Goal: Task Accomplishment & Management: Manage account settings

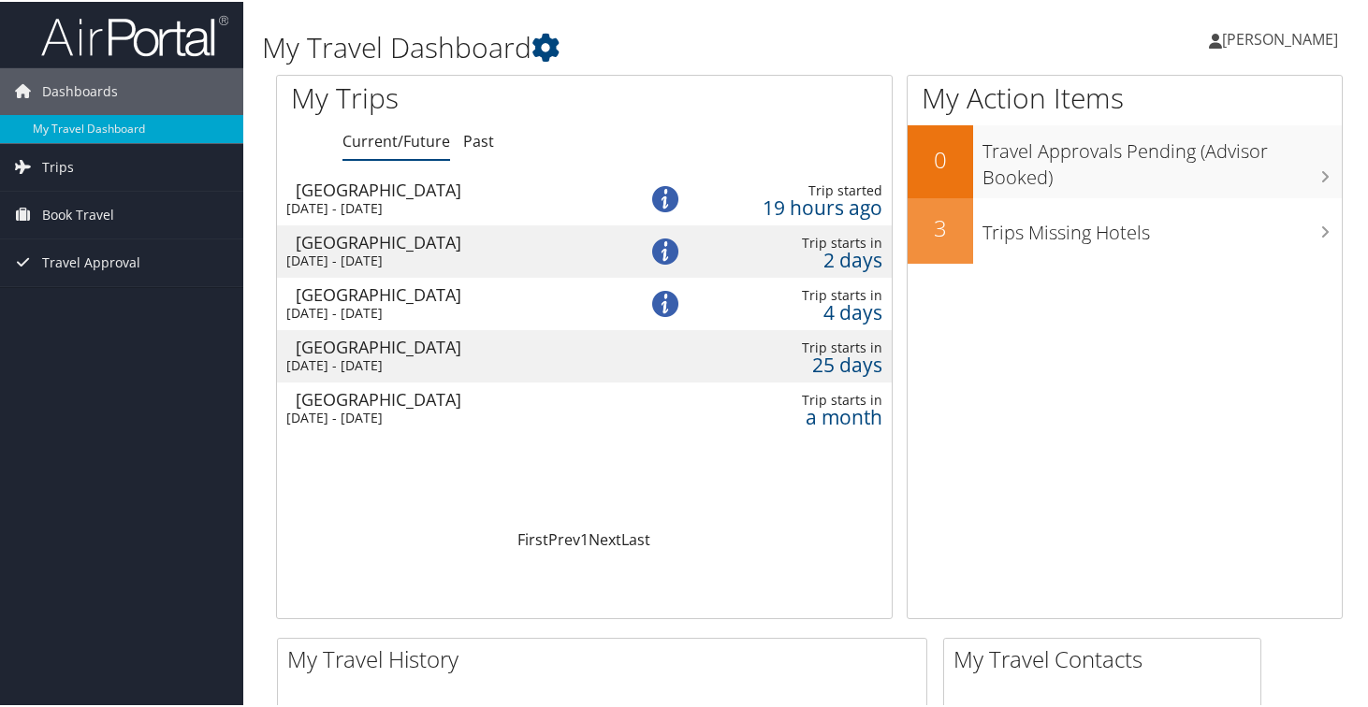
click at [471, 399] on div "[GEOGRAPHIC_DATA]" at bounding box center [458, 397] width 324 height 17
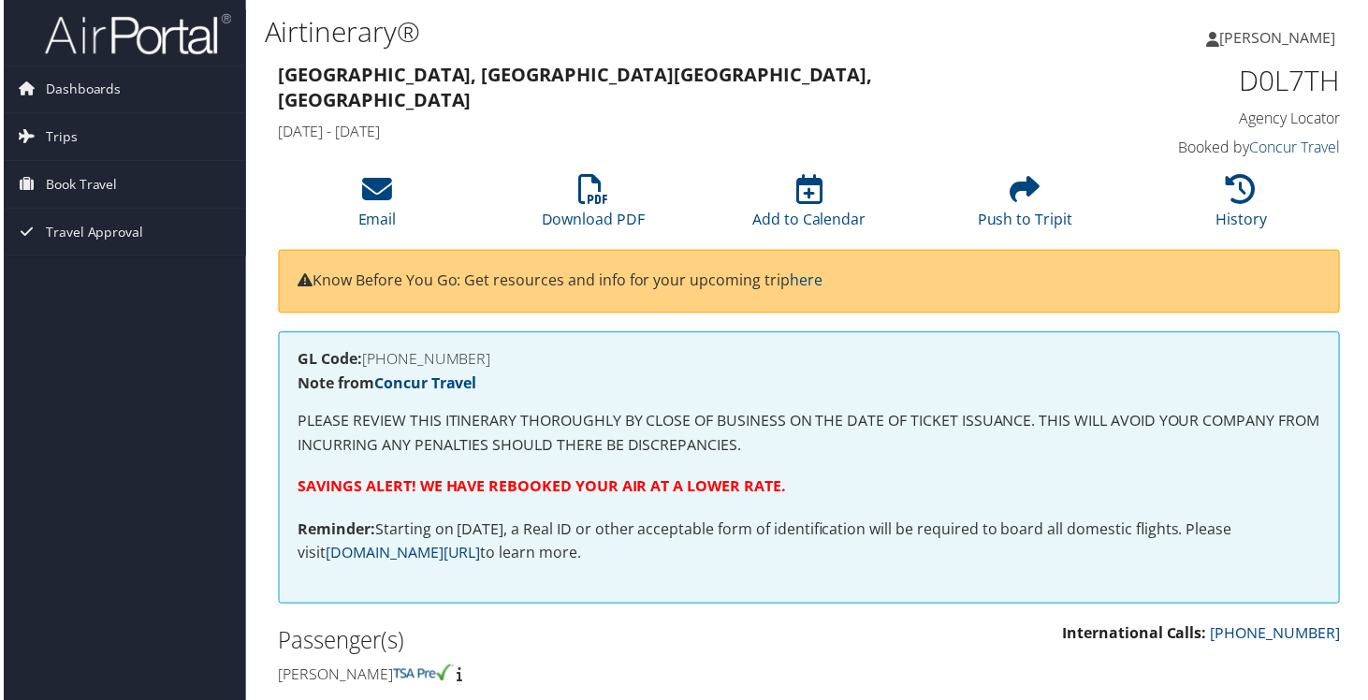
click at [1292, 148] on link "Concur Travel" at bounding box center [1297, 148] width 91 height 21
click at [74, 86] on span "Dashboards" at bounding box center [80, 89] width 76 height 47
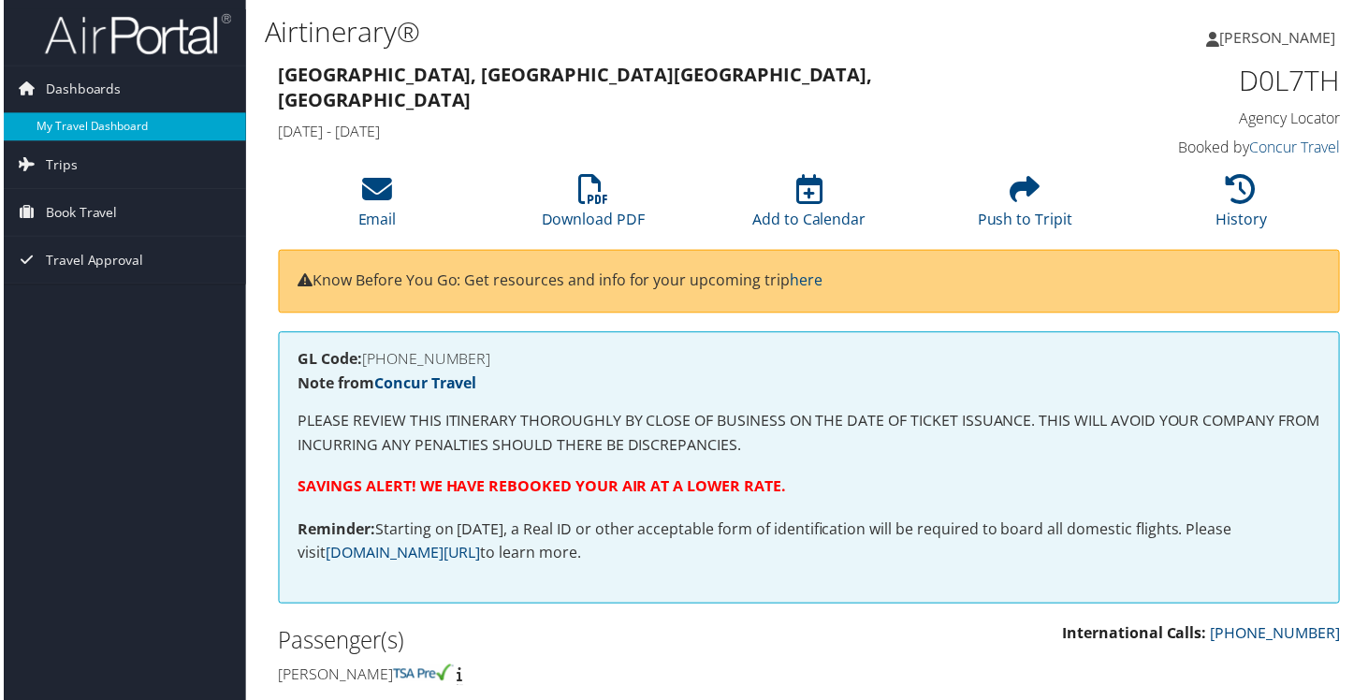
click at [66, 125] on link "My Travel Dashboard" at bounding box center [121, 127] width 243 height 28
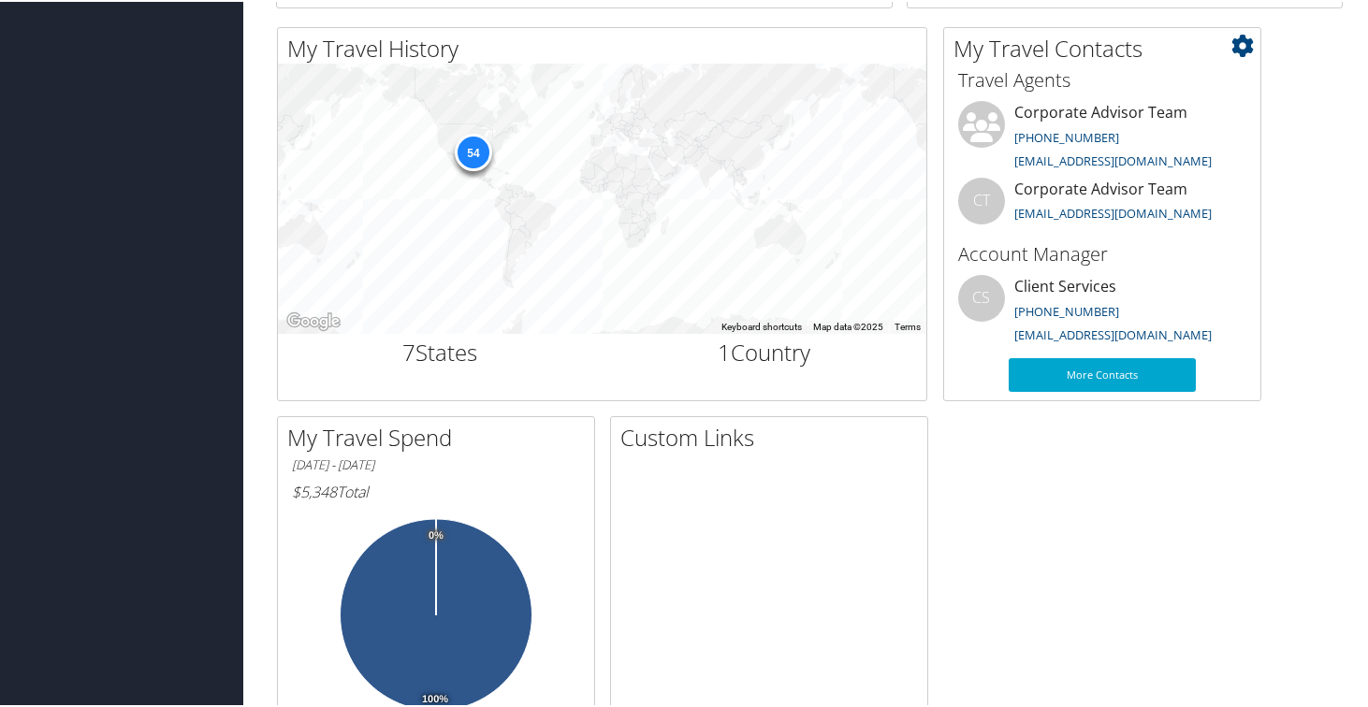
scroll to position [610, 0]
click at [1094, 377] on link "More Contacts" at bounding box center [1102, 374] width 187 height 34
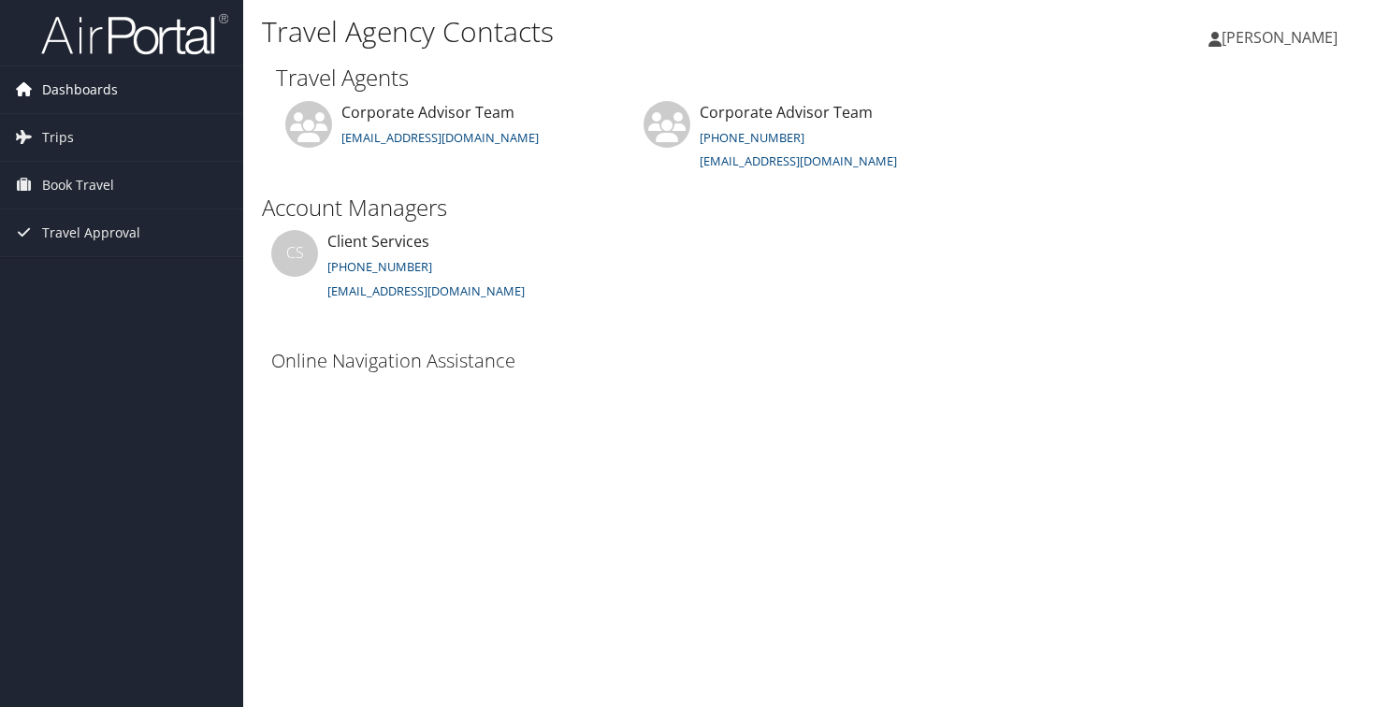
click at [75, 92] on span "Dashboards" at bounding box center [80, 89] width 76 height 47
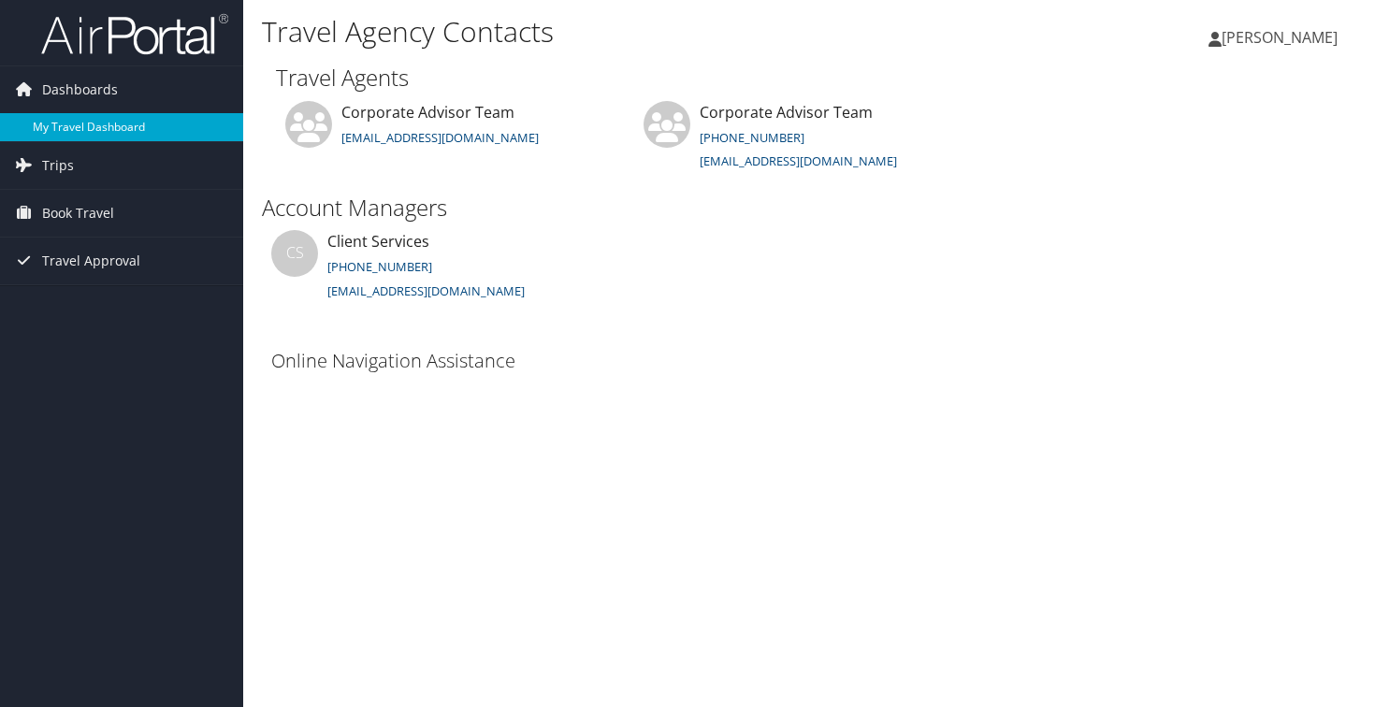
click at [76, 120] on link "My Travel Dashboard" at bounding box center [121, 127] width 243 height 28
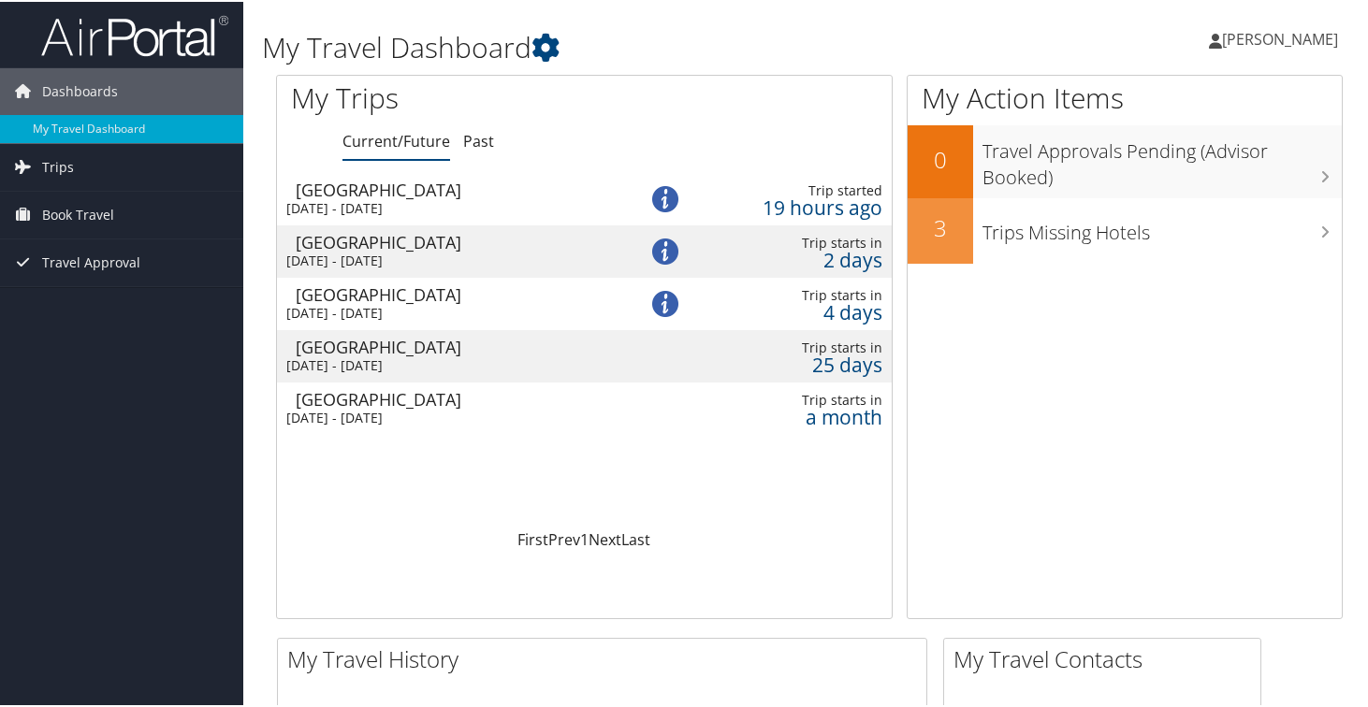
click at [476, 395] on div "Las Vegas" at bounding box center [458, 397] width 324 height 17
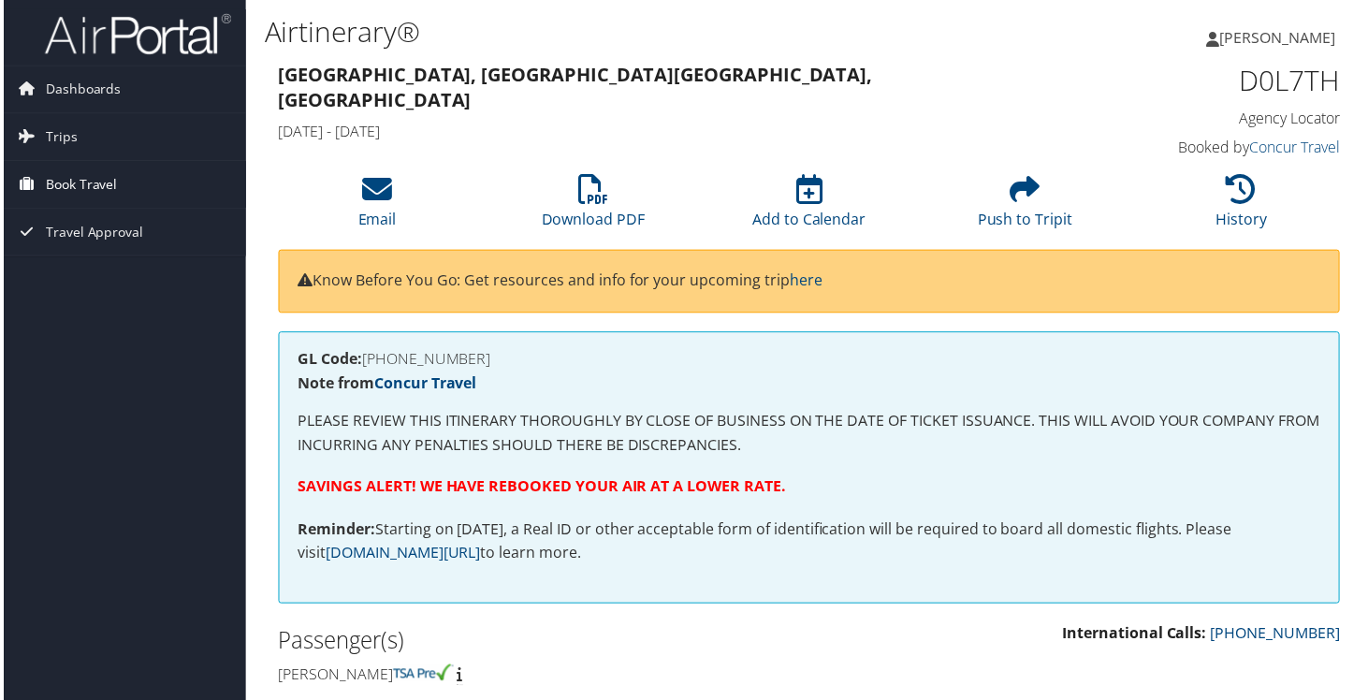
click at [78, 180] on span "Book Travel" at bounding box center [78, 185] width 72 height 47
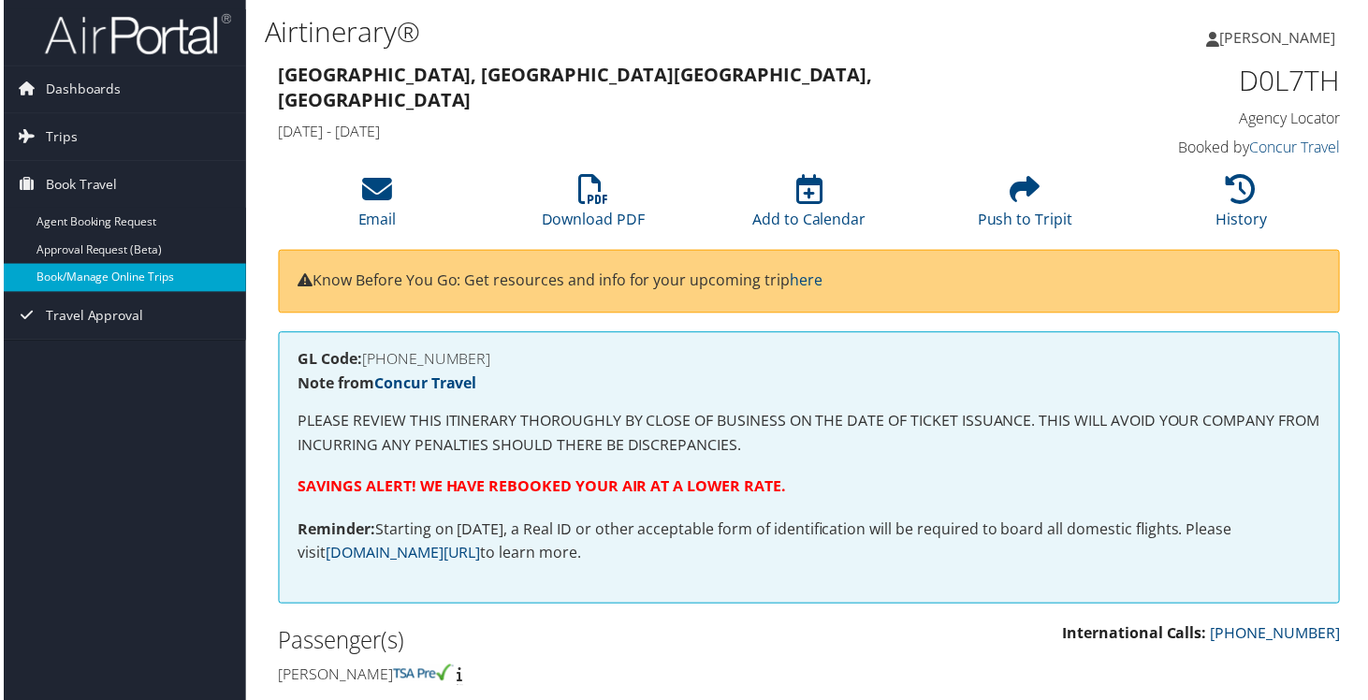
click at [75, 277] on link "Book/Manage Online Trips" at bounding box center [121, 279] width 243 height 28
